Goal: Task Accomplishment & Management: Complete application form

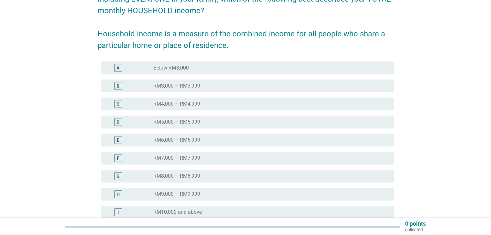
scroll to position [65, 0]
click at [148, 174] on div "G" at bounding box center [129, 176] width 47 height 8
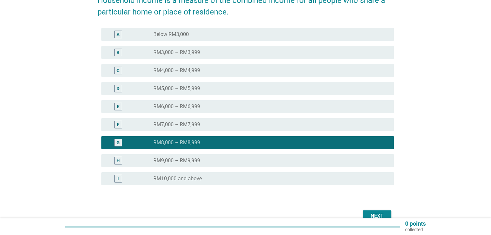
scroll to position [129, 0]
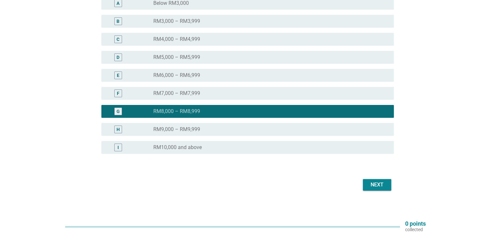
click at [375, 186] on div "Next" at bounding box center [377, 185] width 18 height 8
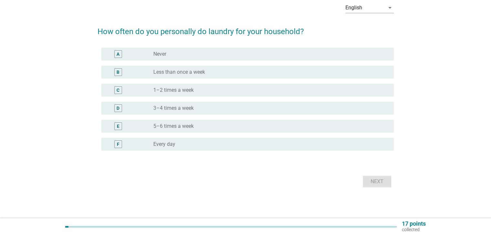
scroll to position [0, 0]
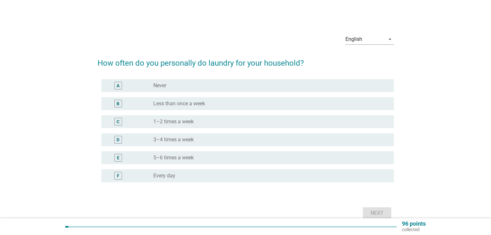
click at [172, 124] on label "1–2 times a week" at bounding box center [173, 122] width 40 height 6
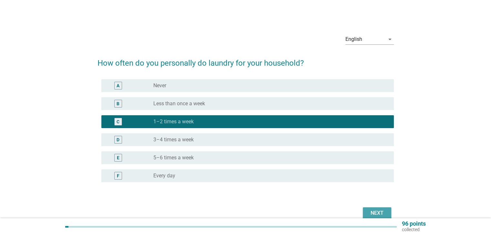
click at [364, 211] on button "Next" at bounding box center [377, 214] width 28 height 12
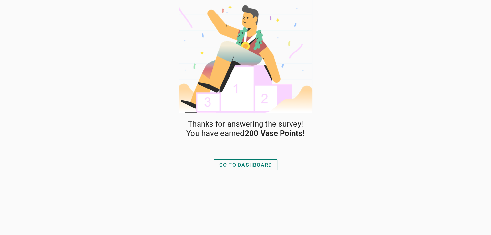
click at [249, 164] on div "GO TO DASHBOARD" at bounding box center [245, 166] width 53 height 8
